Goal: Task Accomplishment & Management: Use online tool/utility

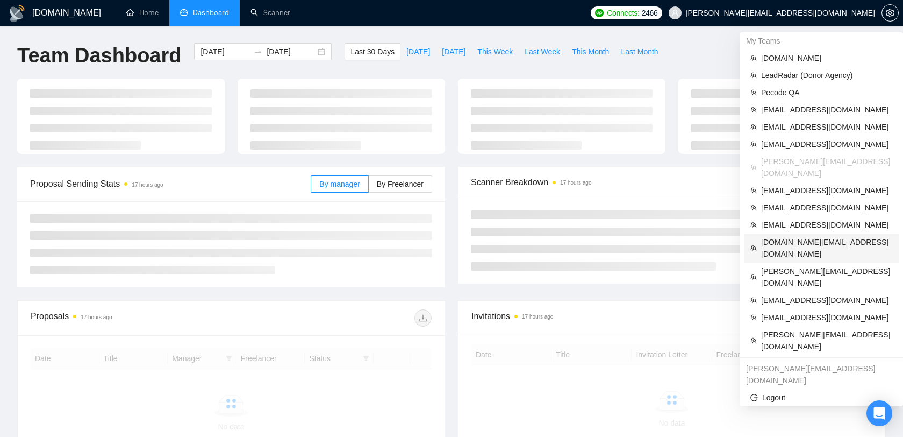
click at [802, 236] on span "[DOMAIN_NAME][EMAIL_ADDRESS][DOMAIN_NAME]" at bounding box center [826, 248] width 131 height 24
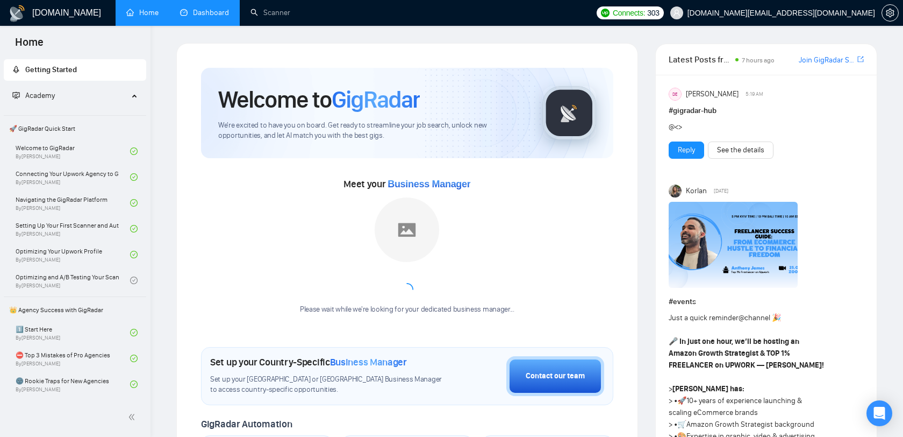
click at [207, 9] on link "Dashboard" at bounding box center [204, 12] width 49 height 9
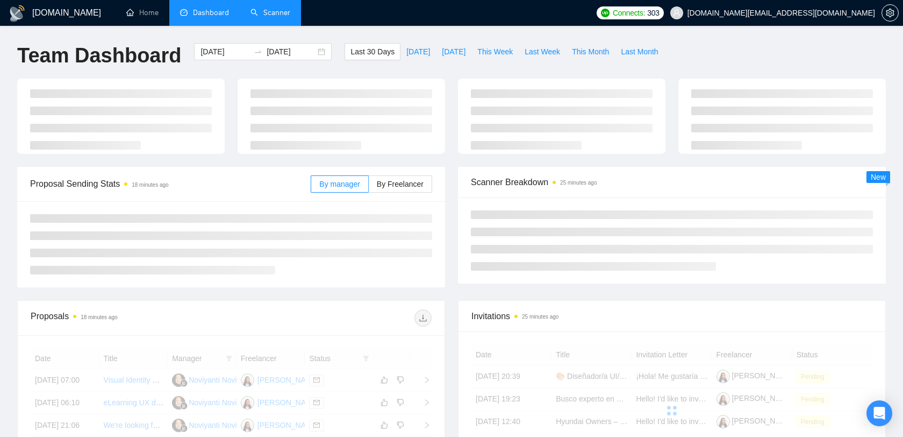
click at [251, 12] on link "Scanner" at bounding box center [271, 12] width 40 height 9
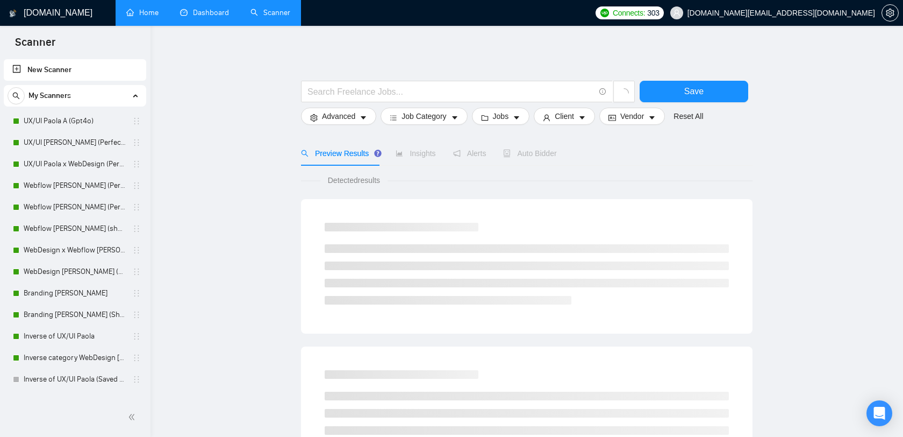
click at [135, 17] on link "Home" at bounding box center [142, 12] width 32 height 9
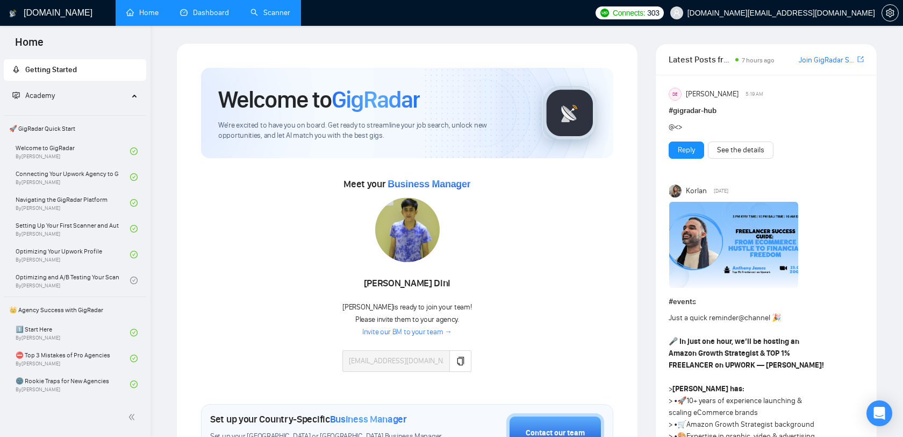
click at [217, 17] on link "Dashboard" at bounding box center [204, 12] width 49 height 9
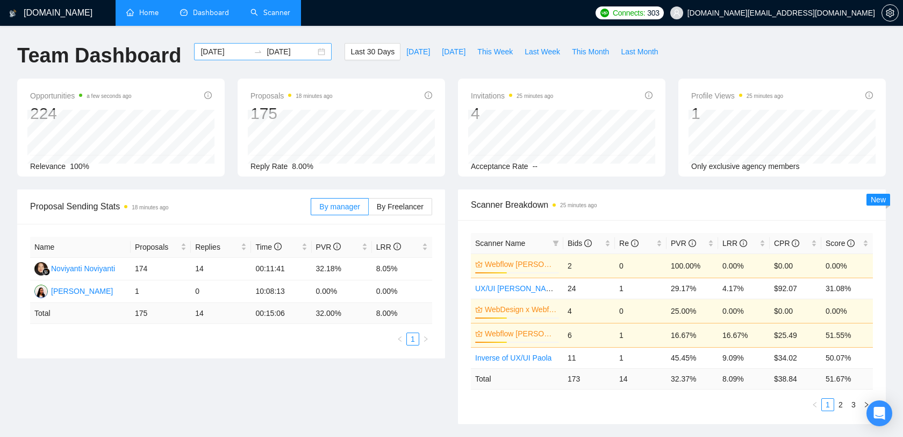
click at [221, 51] on input "[DATE]" at bounding box center [225, 52] width 49 height 12
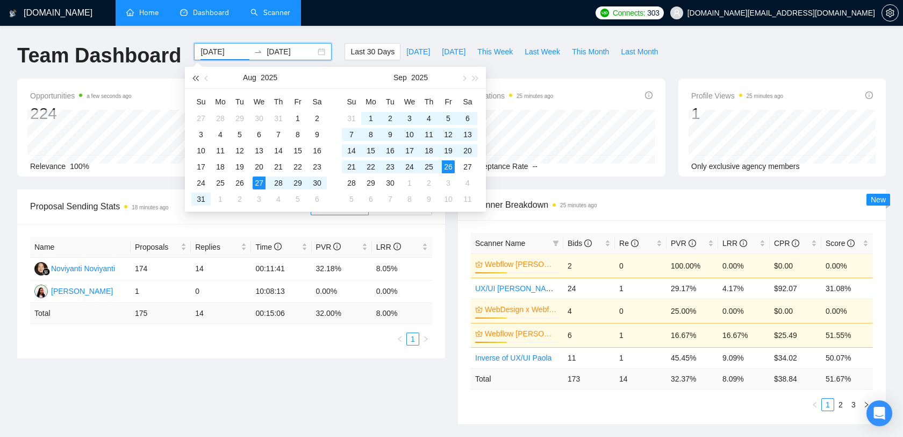
click at [198, 76] on span "button" at bounding box center [194, 77] width 5 height 5
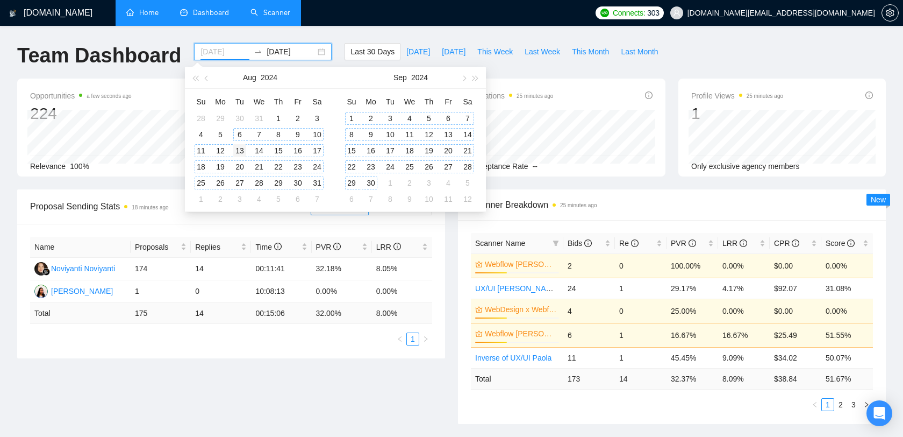
type input "[DATE]"
click at [246, 149] on td "13" at bounding box center [239, 150] width 19 height 16
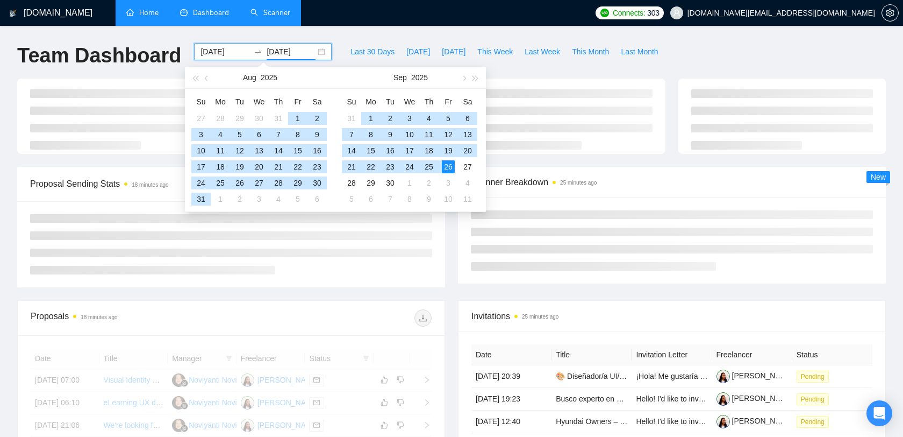
type input "[DATE]"
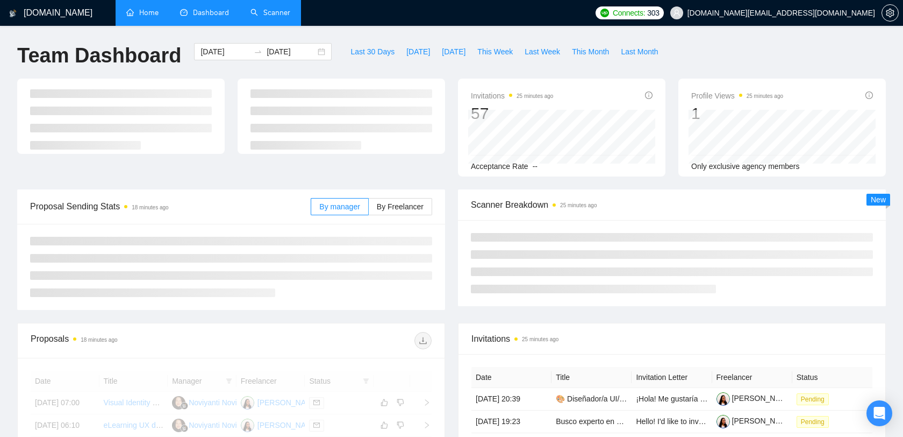
click at [764, 319] on div "Proposal Sending Stats 18 minutes ago By manager By Freelancer Scanner Breakdow…" at bounding box center [452, 255] width 882 height 133
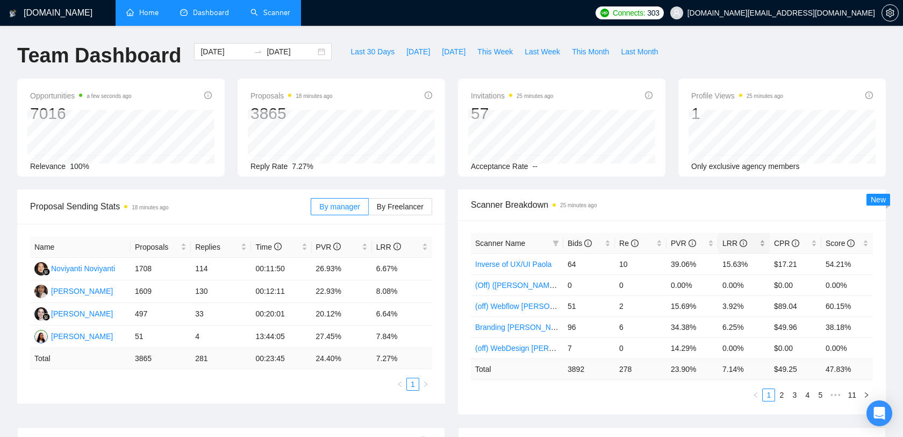
click at [761, 240] on div "LRR" at bounding box center [744, 243] width 43 height 12
click at [763, 240] on div "LRR" at bounding box center [744, 243] width 43 height 12
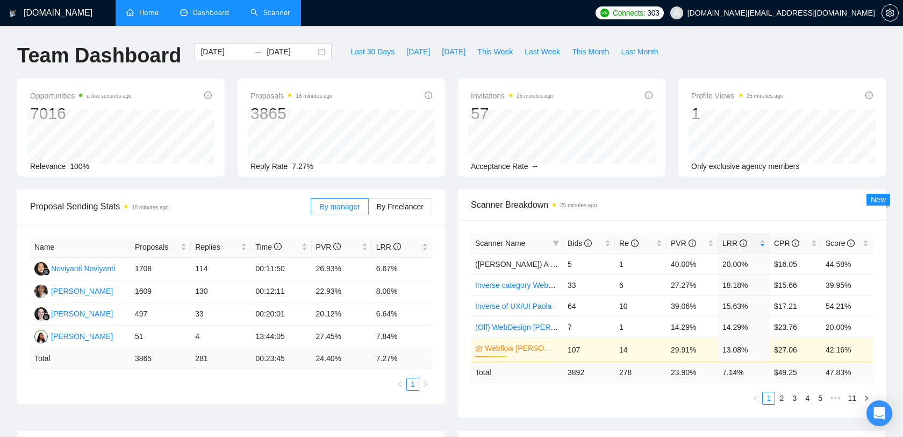
click at [220, 16] on span "Dashboard" at bounding box center [211, 12] width 36 height 9
click at [270, 17] on link "Scanner" at bounding box center [271, 12] width 40 height 9
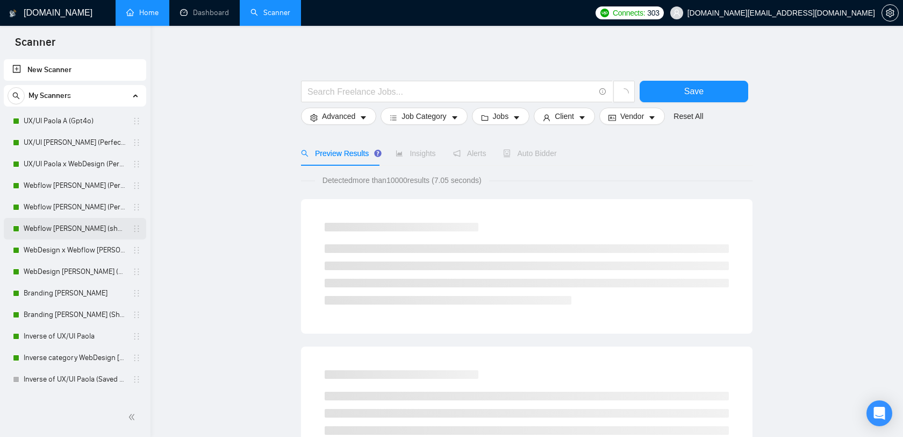
click at [76, 228] on link "Webflow [PERSON_NAME] (shorter & ps)" at bounding box center [75, 229] width 102 height 22
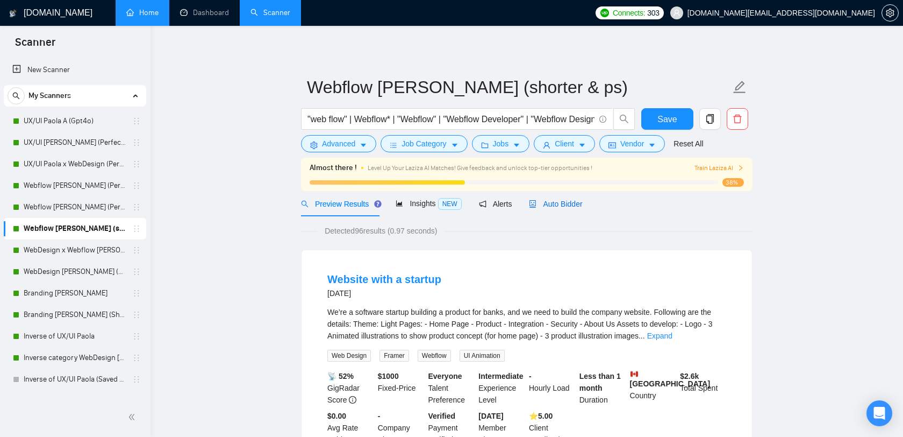
click at [548, 201] on span "Auto Bidder" at bounding box center [555, 203] width 53 height 9
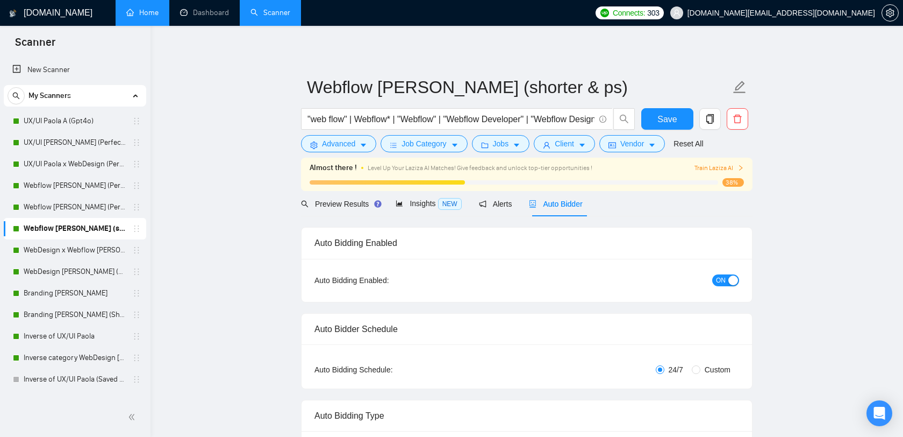
radio input "false"
radio input "true"
